Goal: Task Accomplishment & Management: Complete application form

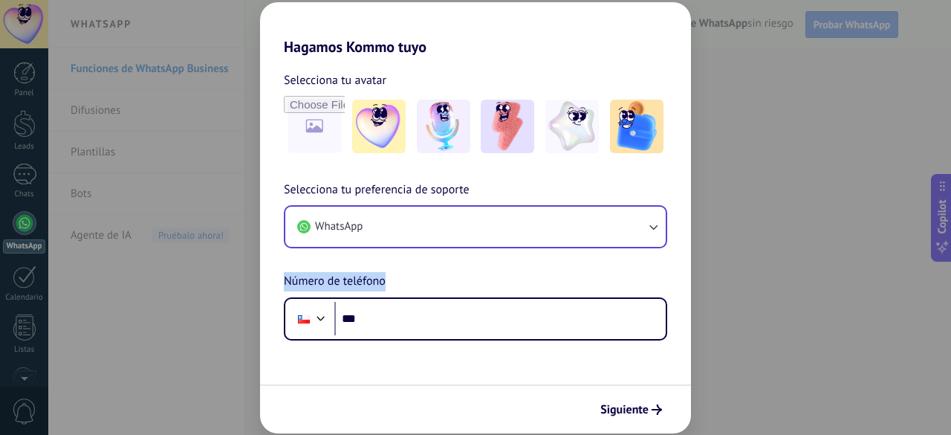
drag, startPoint x: 486, startPoint y: 254, endPoint x: 465, endPoint y: 230, distance: 32.2
click at [465, 230] on div "Selecciona tu preferencia de soporte WhatsApp Número de teléfono Phone ***" at bounding box center [475, 261] width 431 height 160
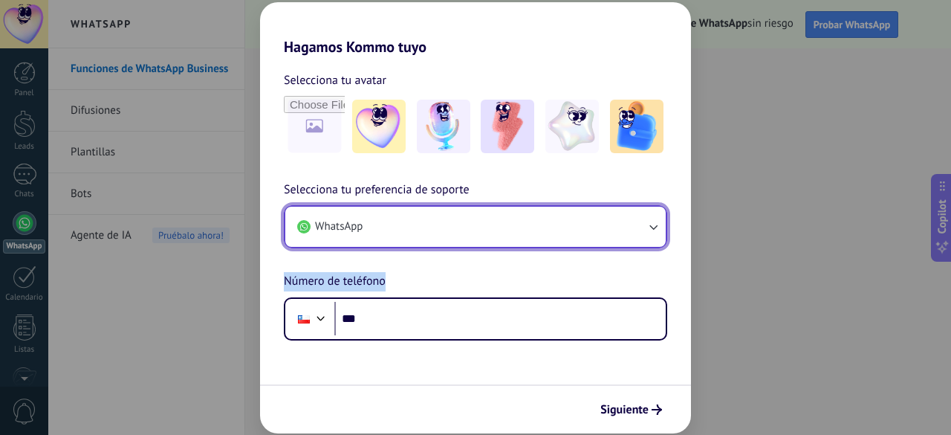
click at [465, 230] on button "WhatsApp" at bounding box center [475, 227] width 380 height 40
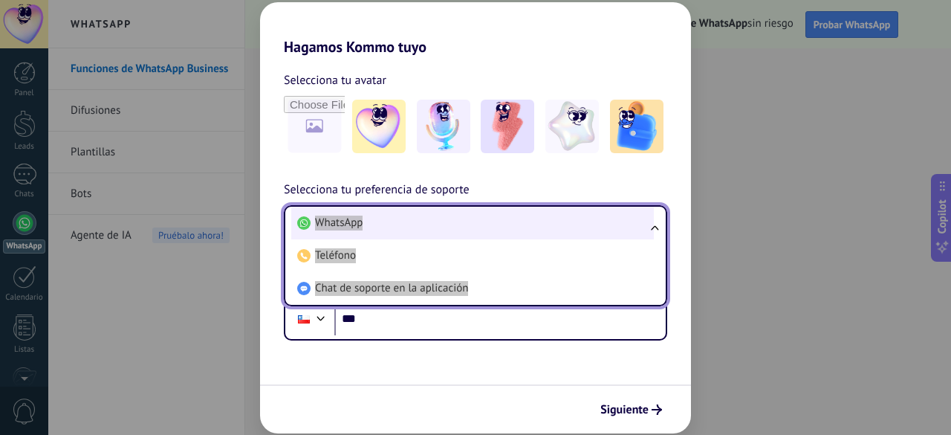
click at [465, 230] on li "WhatsApp" at bounding box center [472, 223] width 363 height 33
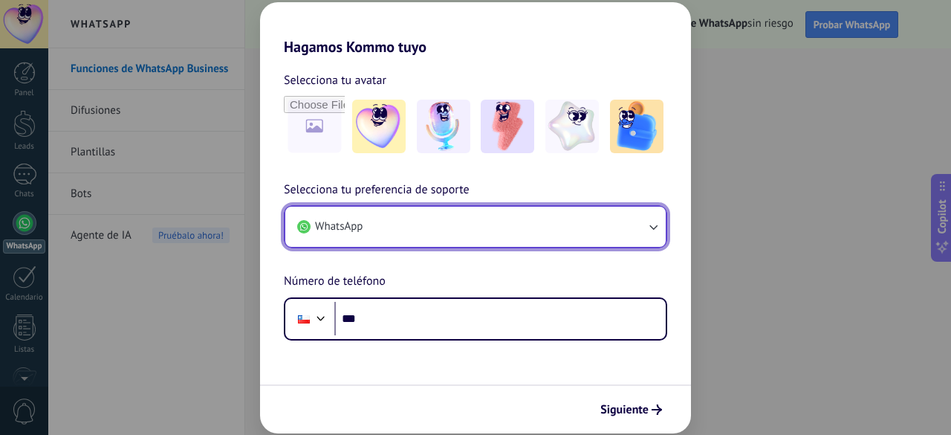
click at [653, 233] on icon "button" at bounding box center [653, 226] width 15 height 15
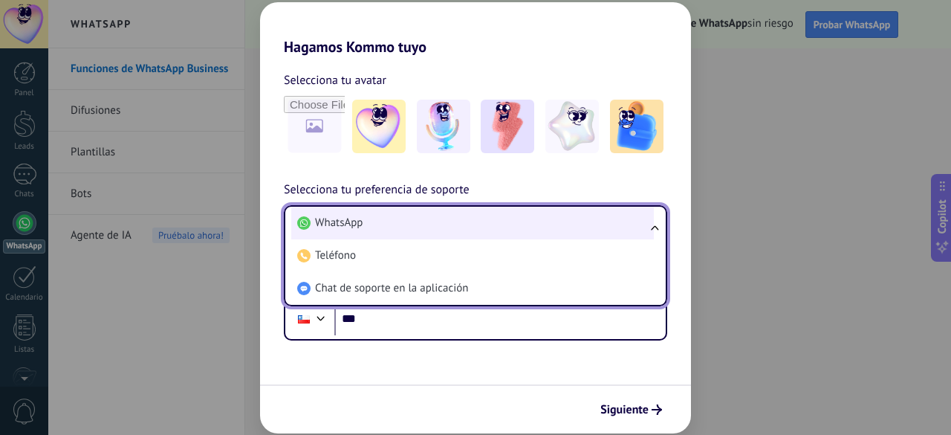
click at [565, 231] on li "WhatsApp" at bounding box center [472, 223] width 363 height 33
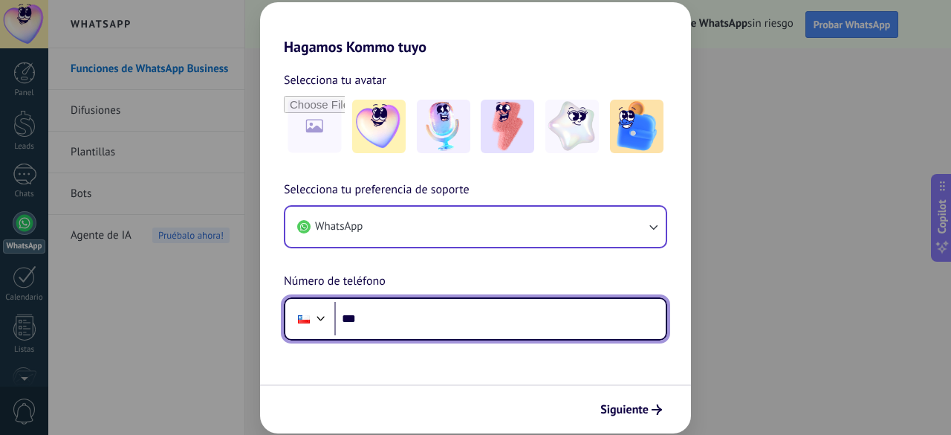
click at [469, 323] on input "***" at bounding box center [499, 319] width 331 height 34
type input "**********"
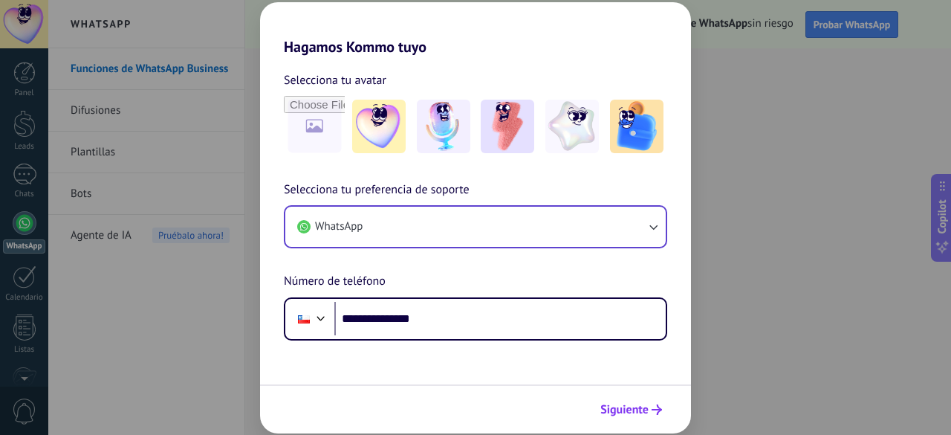
click at [616, 411] on span "Siguiente" at bounding box center [624, 409] width 48 height 10
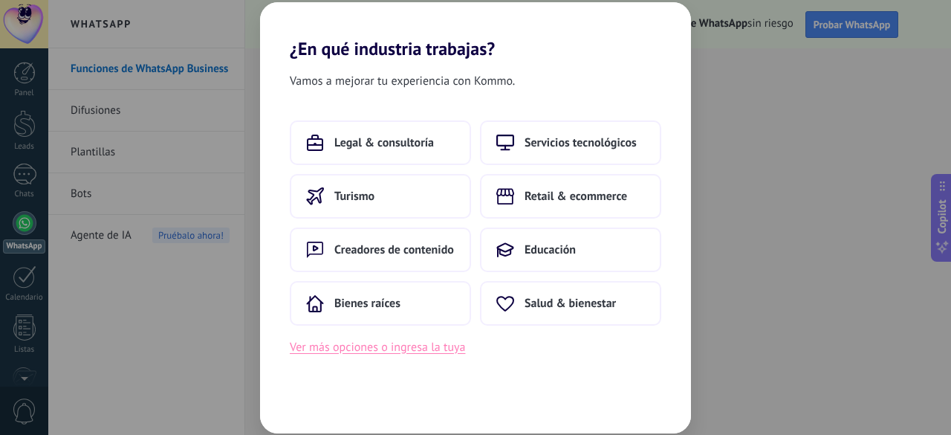
click at [418, 353] on button "Ver más opciones o ingresa la tuya" at bounding box center [377, 346] width 175 height 19
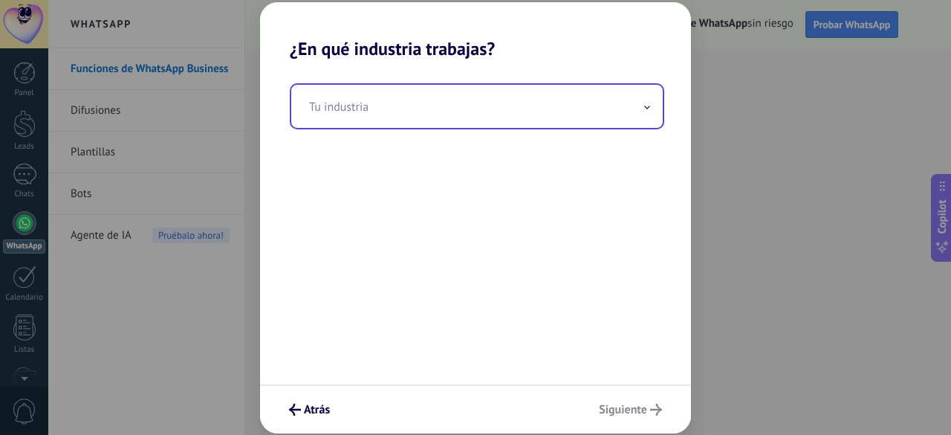
click at [471, 109] on input "text" at bounding box center [477, 106] width 372 height 43
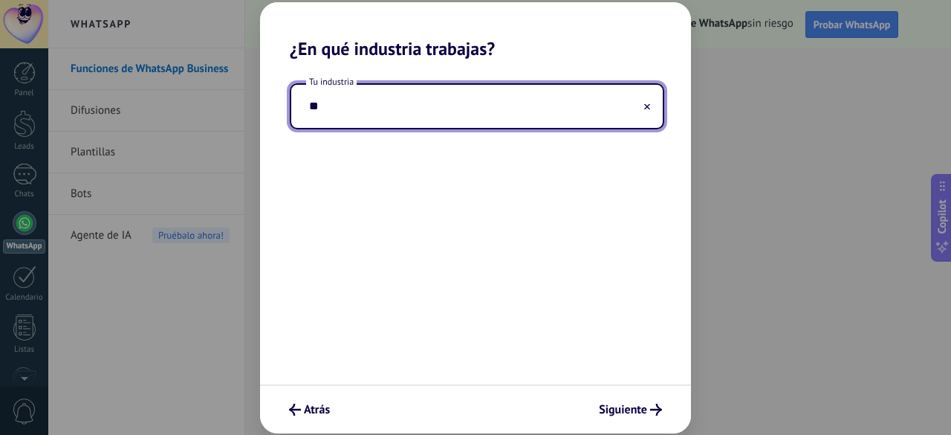
type input "*"
type input "**********"
click at [625, 398] on button "Siguiente" at bounding box center [630, 409] width 77 height 25
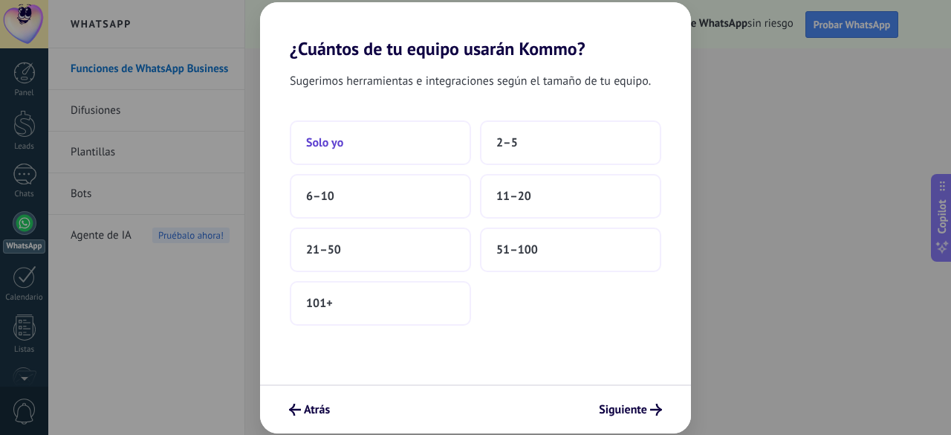
click at [380, 147] on button "Solo yo" at bounding box center [380, 142] width 181 height 45
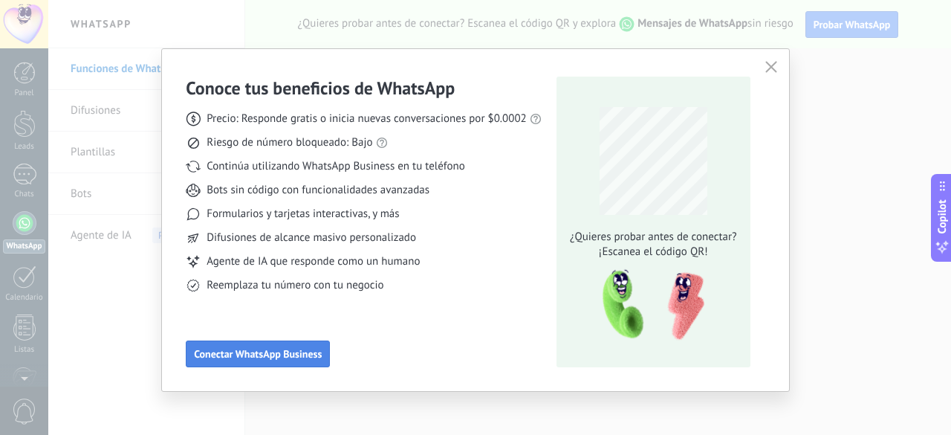
click at [305, 358] on span "Conectar WhatsApp Business" at bounding box center [258, 353] width 128 height 10
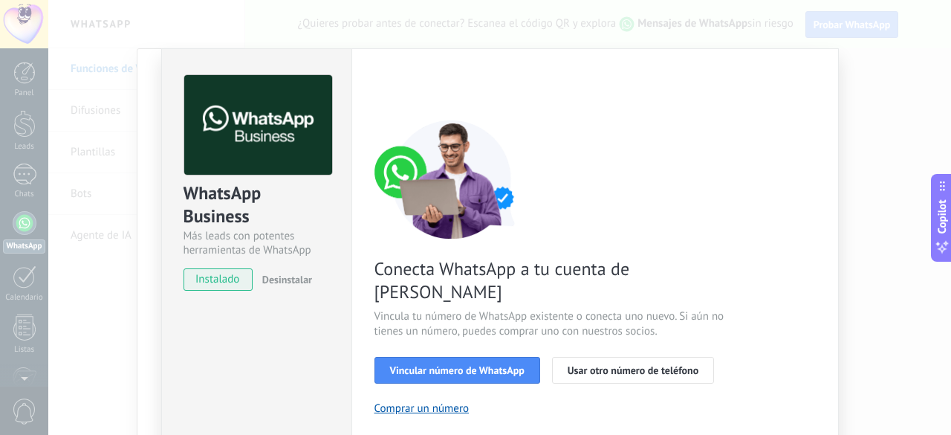
click at [705, 257] on span "Conecta WhatsApp a tu cuenta de [PERSON_NAME]" at bounding box center [551, 280] width 354 height 46
click at [451, 365] on span "Vincular número de WhatsApp" at bounding box center [457, 370] width 134 height 10
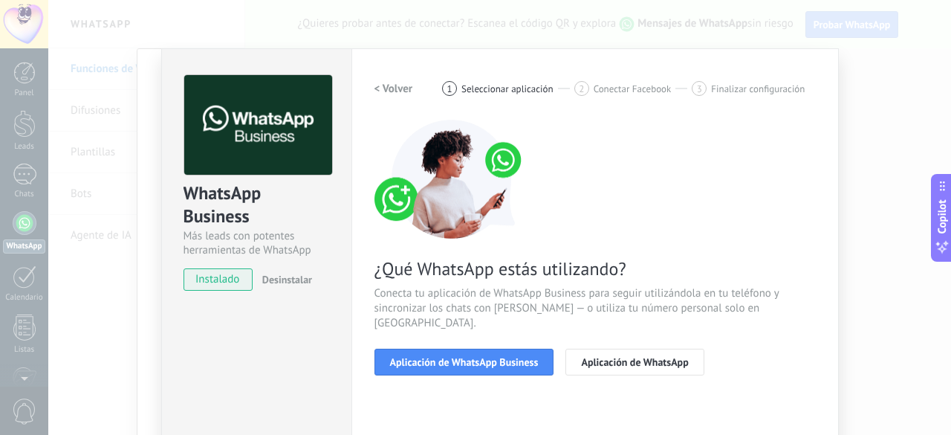
click at [451, 357] on span "Aplicación de WhatsApp Business" at bounding box center [464, 362] width 149 height 10
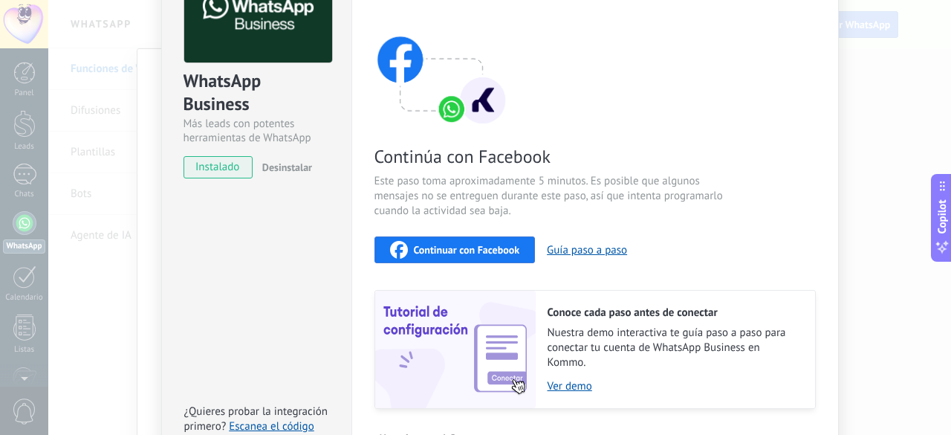
scroll to position [93, 0]
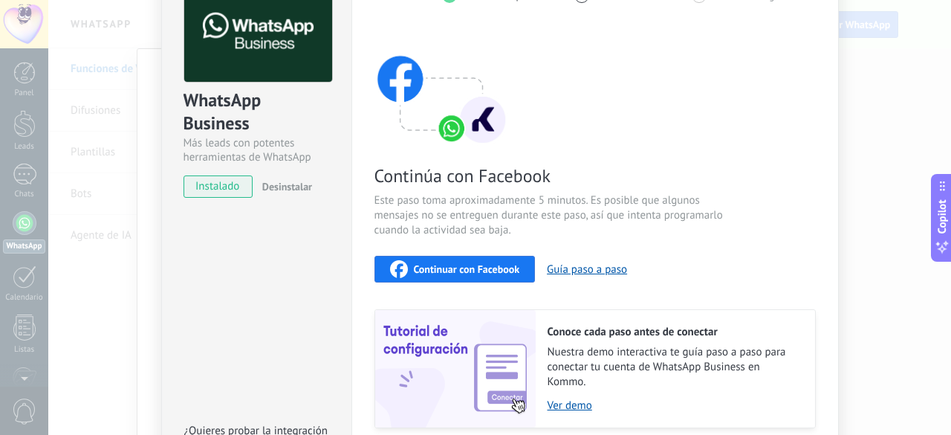
click at [496, 267] on span "Continuar con Facebook" at bounding box center [467, 269] width 106 height 10
click at [461, 264] on span "Continuar con Facebook" at bounding box center [467, 269] width 106 height 10
